Goal: Information Seeking & Learning: Learn about a topic

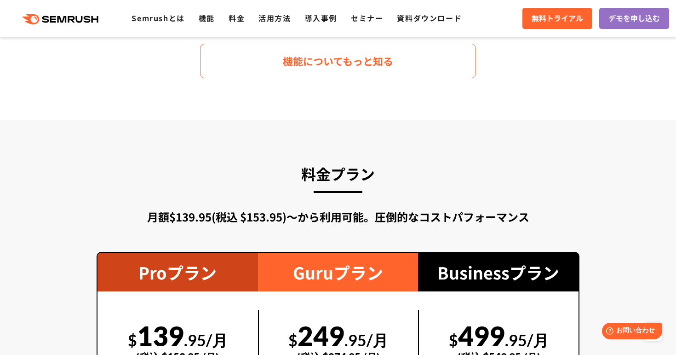
scroll to position [1622, 0]
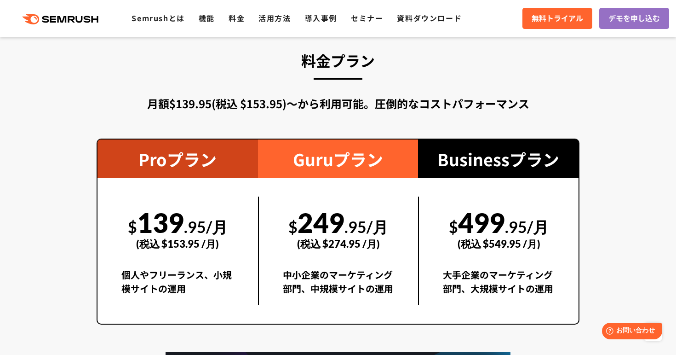
drag, startPoint x: 128, startPoint y: 225, endPoint x: 188, endPoint y: 224, distance: 59.8
click at [188, 224] on div "$ 139 .95/月 (税込 $153.95 /月)" at bounding box center [177, 227] width 113 height 63
click at [188, 224] on span ".95/月" at bounding box center [206, 226] width 44 height 19
drag, startPoint x: 188, startPoint y: 224, endPoint x: 127, endPoint y: 222, distance: 60.8
click at [127, 222] on div "$ 139 .95/月 (税込 $153.95 /月)" at bounding box center [177, 227] width 113 height 63
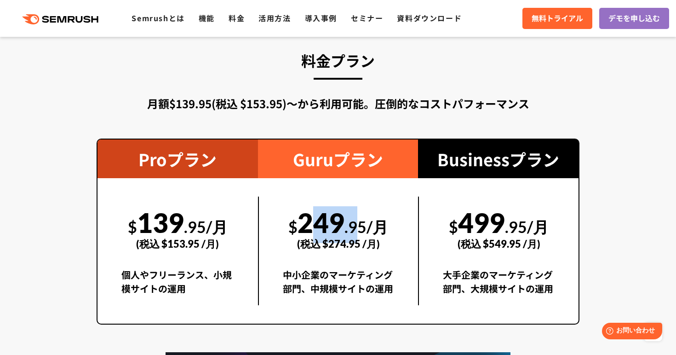
drag, startPoint x: 304, startPoint y: 224, endPoint x: 351, endPoint y: 225, distance: 47.4
click at [352, 225] on div "$ 249 .95/月 (税込 $274.95 /月)" at bounding box center [339, 227] width 112 height 63
click at [351, 225] on span ".95/月" at bounding box center [367, 226] width 44 height 19
drag, startPoint x: 344, startPoint y: 217, endPoint x: 284, endPoint y: 218, distance: 60.3
click at [284, 218] on div "$ 249 .95/月 (税込 $274.95 /月)" at bounding box center [339, 227] width 112 height 63
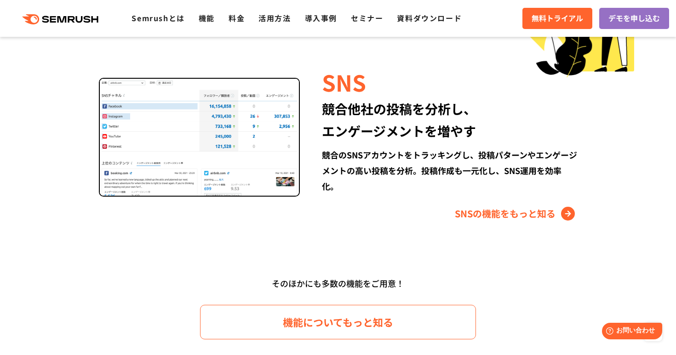
scroll to position [1307, 0]
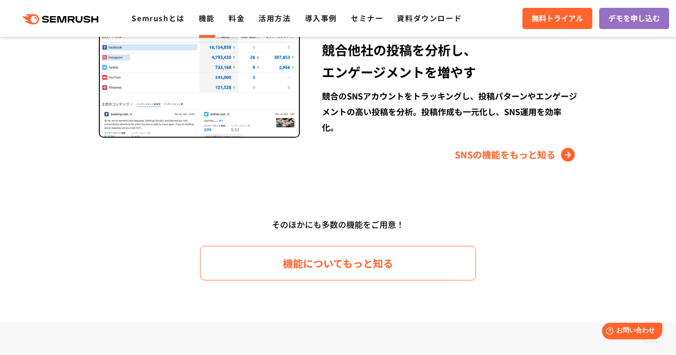
click at [200, 17] on link "機能" at bounding box center [207, 17] width 16 height 11
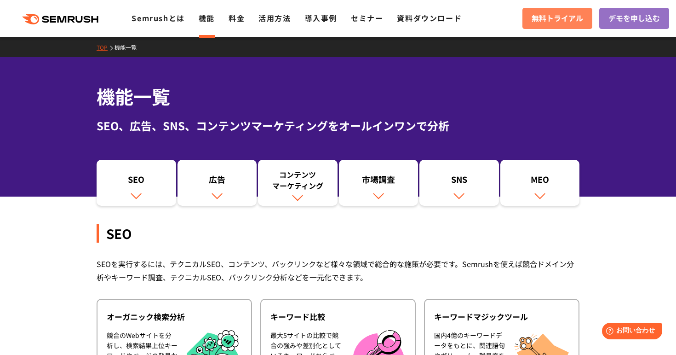
click at [546, 23] on span "無料トライアル" at bounding box center [558, 18] width 52 height 12
drag, startPoint x: 386, startPoint y: 112, endPoint x: 473, endPoint y: 93, distance: 89.1
click at [473, 93] on h1 "機能一覧" at bounding box center [338, 96] width 483 height 27
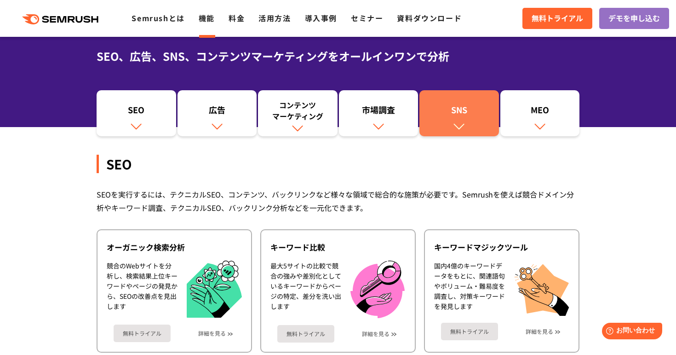
click at [473, 127] on link "SNS" at bounding box center [460, 113] width 80 height 46
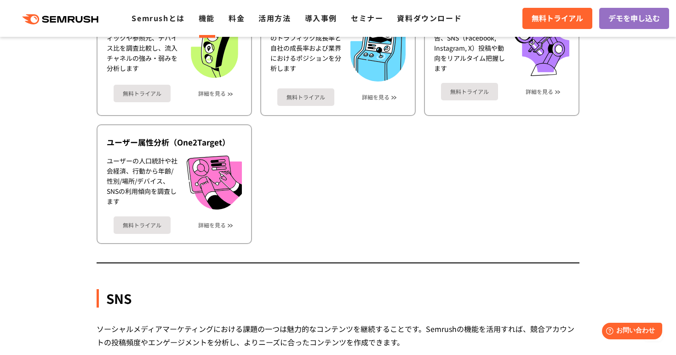
scroll to position [1926, 0]
